Goal: Navigation & Orientation: Find specific page/section

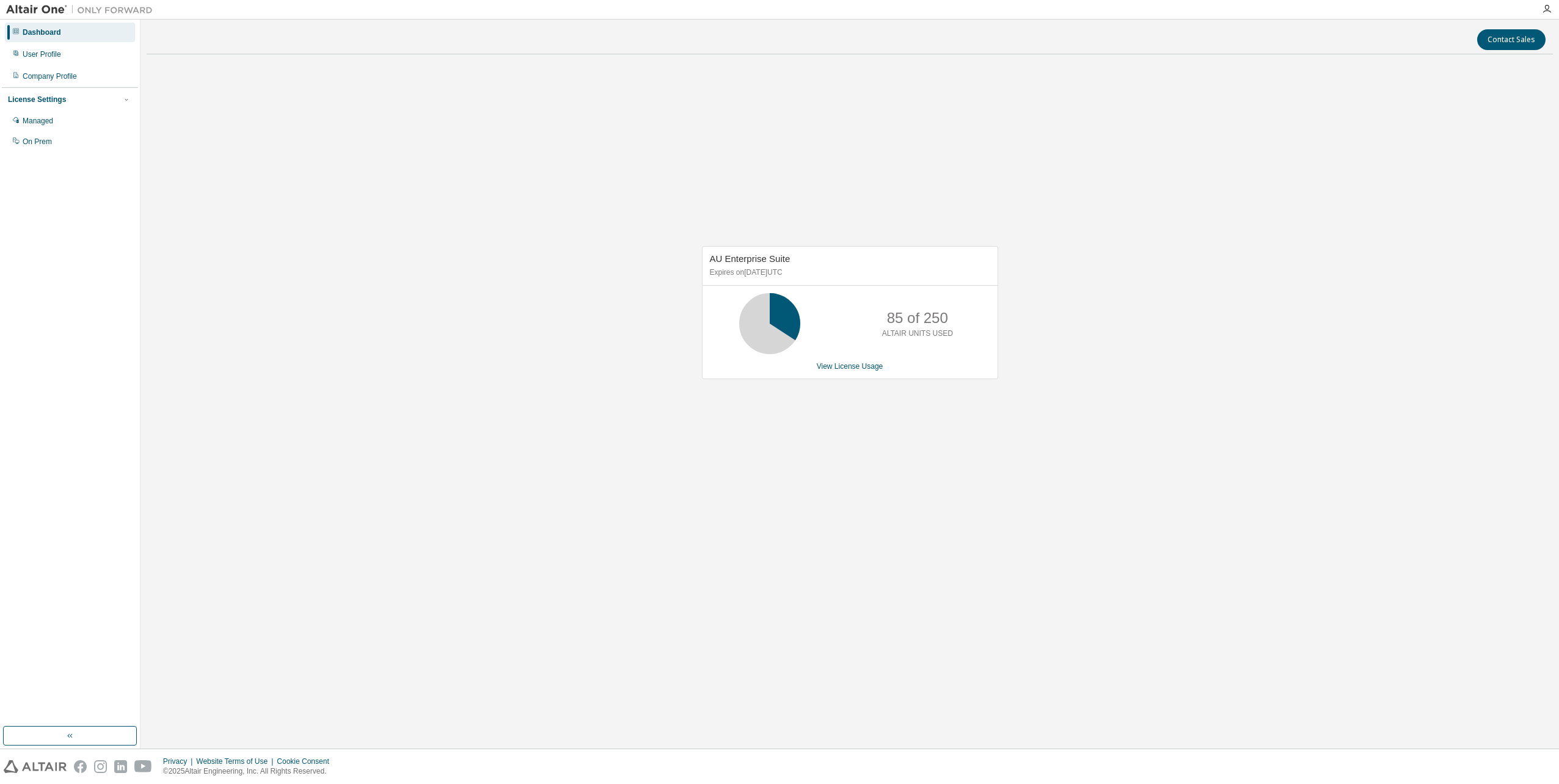
click at [32, 2] on div at bounding box center [79, 9] width 159 height 19
click at [37, 7] on img at bounding box center [82, 10] width 153 height 12
